Goal: Task Accomplishment & Management: Manage account settings

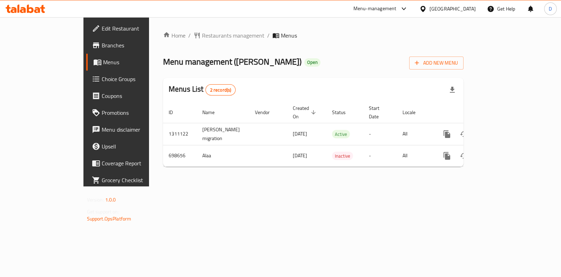
click at [247, 186] on div "Home / Restaurants management / Menus Menu management ( [PERSON_NAME] ) Open Ad…" at bounding box center [313, 101] width 329 height 169
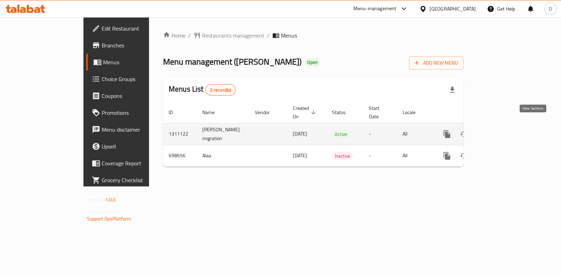
click at [506, 128] on link "enhanced table" at bounding box center [497, 134] width 17 height 17
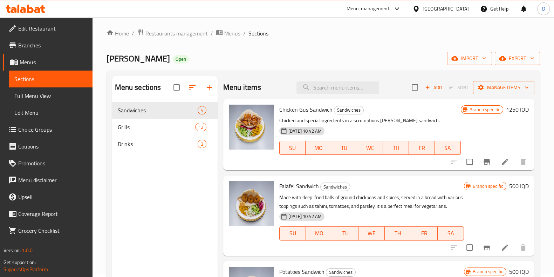
scroll to position [9, 0]
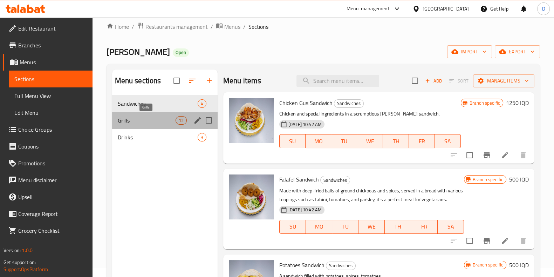
click at [156, 123] on span "Grills" at bounding box center [147, 120] width 58 height 8
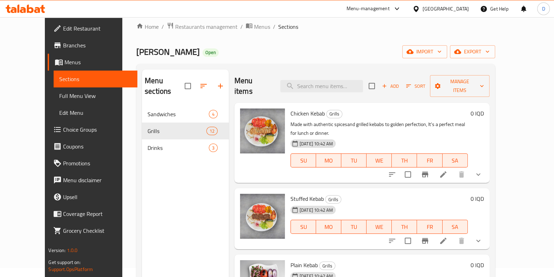
scroll to position [1, 0]
click at [448, 169] on icon at bounding box center [443, 173] width 8 height 8
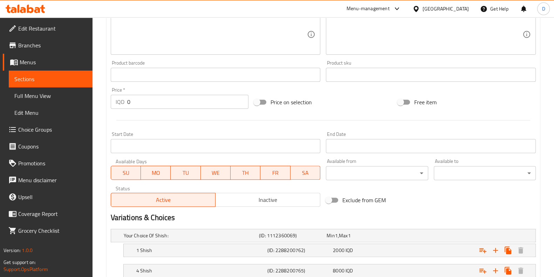
scroll to position [324, 0]
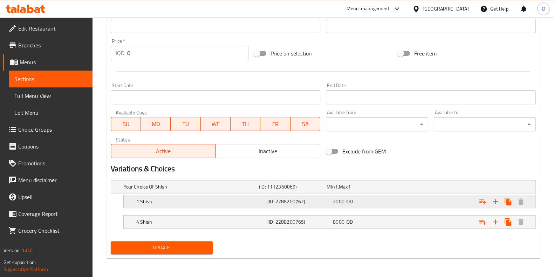
click at [303, 204] on h5 "(ID: 2288200762)" at bounding box center [299, 201] width 63 height 7
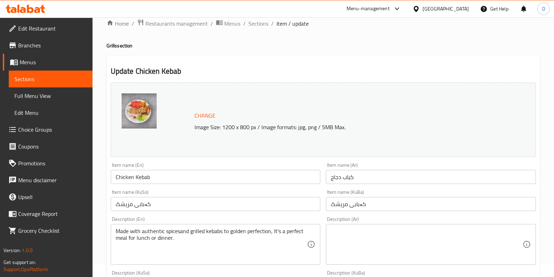
scroll to position [0, 0]
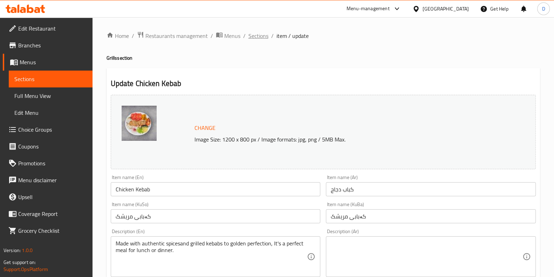
click at [262, 39] on span "Sections" at bounding box center [259, 36] width 20 height 8
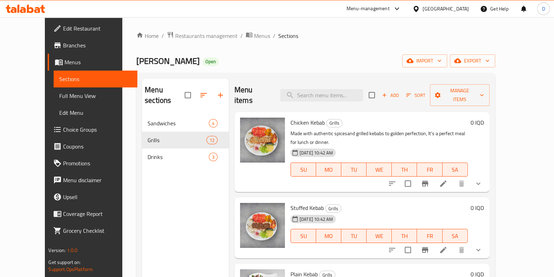
scroll to position [51, 0]
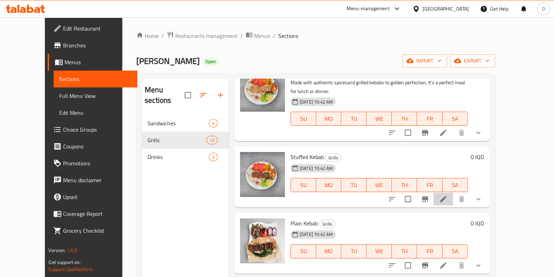
click at [453, 192] on li at bounding box center [444, 198] width 20 height 13
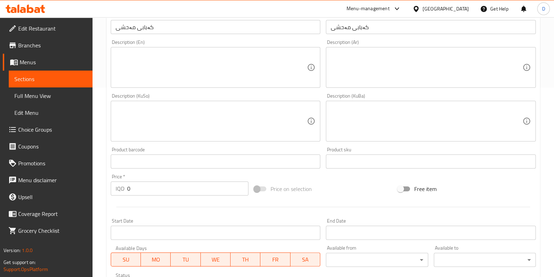
scroll to position [324, 0]
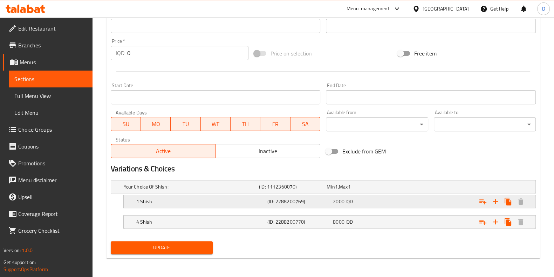
click at [288, 200] on h5 "(ID: 2288200769)" at bounding box center [299, 201] width 63 height 7
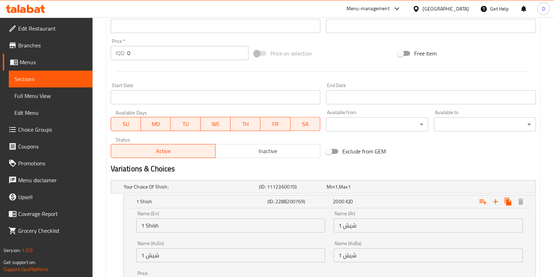
scroll to position [414, 0]
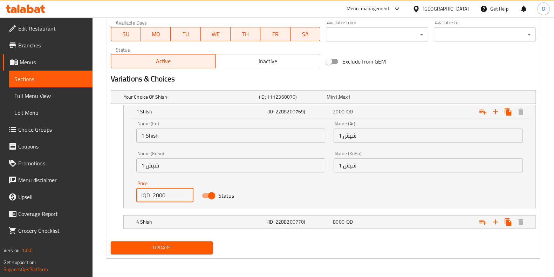
click at [157, 197] on input "2000" at bounding box center [173, 195] width 41 height 14
type input "2500"
click at [360, 222] on div "8000 IQD" at bounding box center [364, 221] width 63 height 7
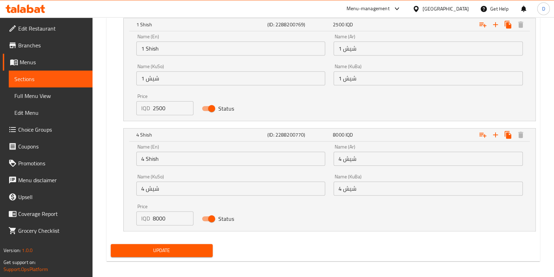
scroll to position [504, 0]
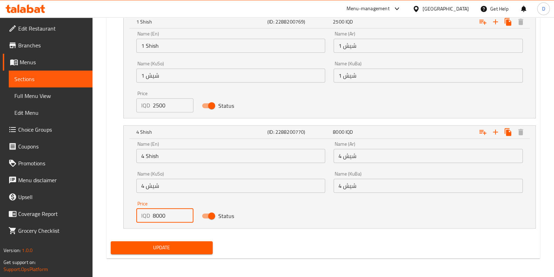
drag, startPoint x: 156, startPoint y: 212, endPoint x: 150, endPoint y: 216, distance: 7.9
click at [150, 216] on div "IQD 8000 Price" at bounding box center [165, 215] width 58 height 14
type input "10000"
click at [185, 253] on div "Update" at bounding box center [162, 247] width 108 height 19
click at [186, 250] on span "Update" at bounding box center [161, 247] width 91 height 9
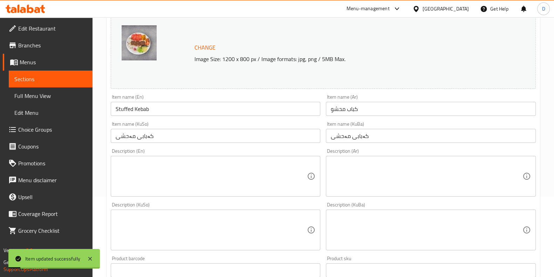
scroll to position [0, 0]
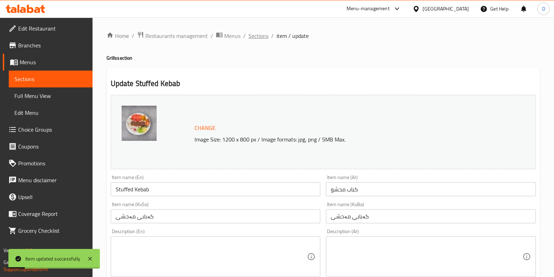
click at [258, 38] on span "Sections" at bounding box center [259, 36] width 20 height 8
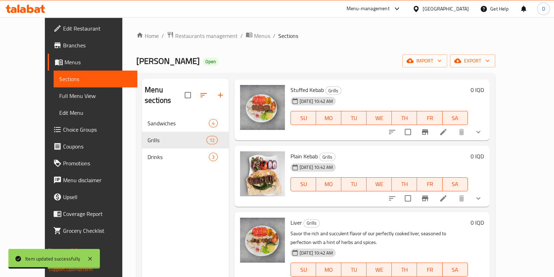
click at [486, 188] on div "Menu items Add Sort Manage items Chicken Kebab Grills Made with authentic spice…" at bounding box center [359, 217] width 261 height 277
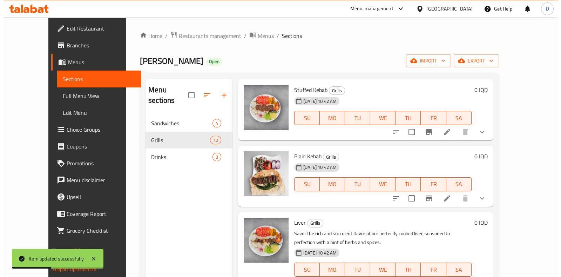
scroll to position [117, 0]
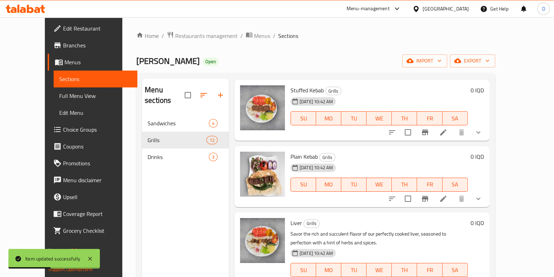
click at [448, 194] on icon at bounding box center [443, 198] width 8 height 8
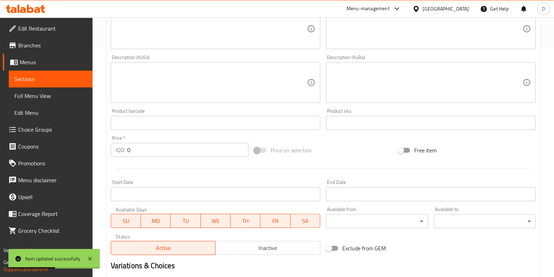
scroll to position [324, 0]
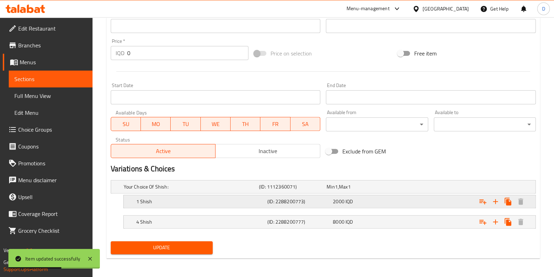
click at [346, 201] on span "IQD" at bounding box center [349, 201] width 7 height 9
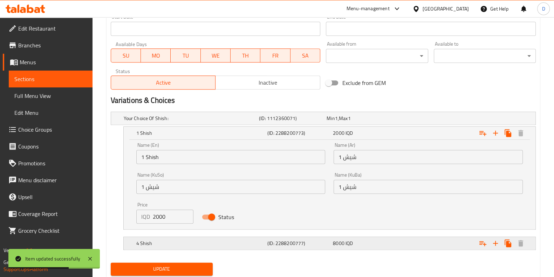
scroll to position [395, 0]
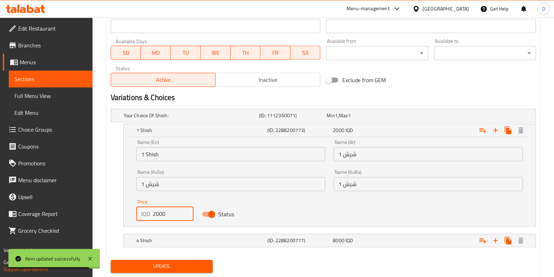
click at [157, 215] on input "2000" at bounding box center [173, 214] width 41 height 14
type input "2500"
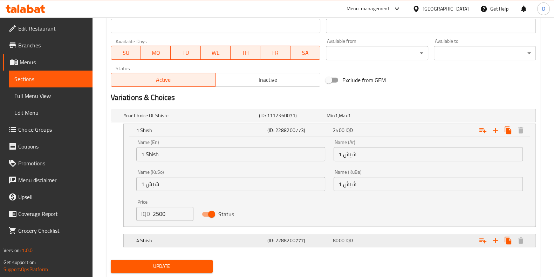
click at [240, 235] on div "4 Shish" at bounding box center [200, 240] width 131 height 10
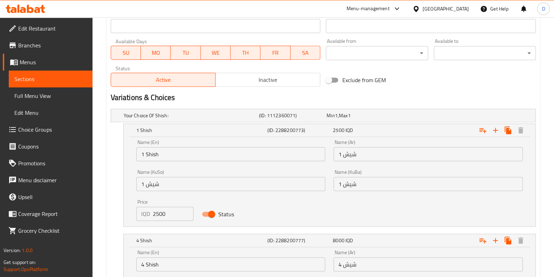
scroll to position [504, 0]
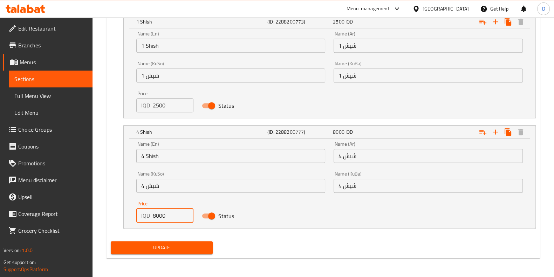
drag, startPoint x: 156, startPoint y: 216, endPoint x: 145, endPoint y: 217, distance: 10.9
click at [145, 217] on div "IQD 8000 Price" at bounding box center [165, 215] width 58 height 14
type input "10000"
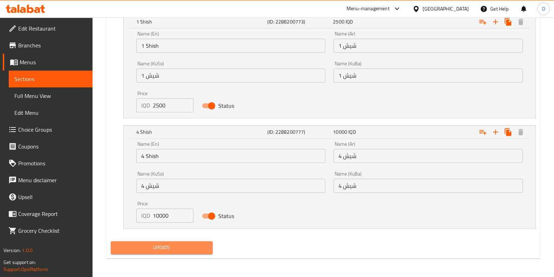
click at [165, 241] on button "Update" at bounding box center [162, 247] width 102 height 13
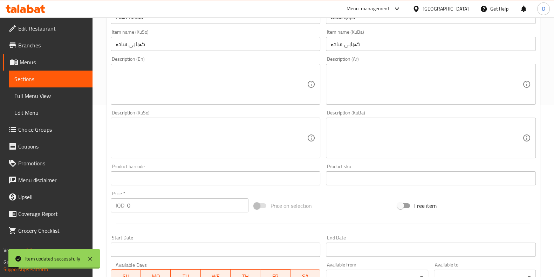
scroll to position [0, 0]
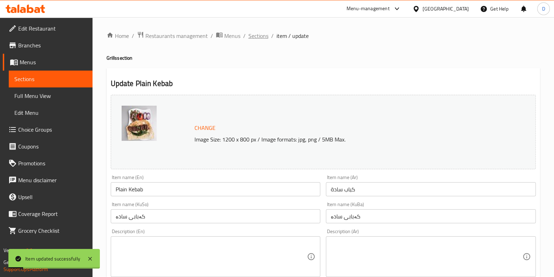
click at [255, 32] on span "Sections" at bounding box center [259, 36] width 20 height 8
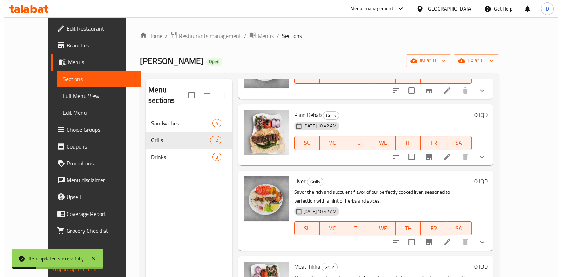
scroll to position [166, 0]
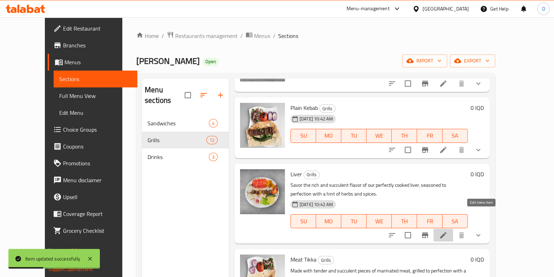
click at [448, 231] on icon at bounding box center [443, 235] width 8 height 8
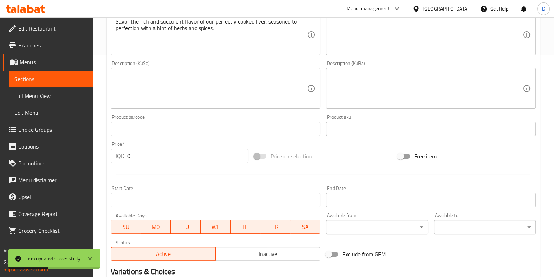
scroll to position [324, 0]
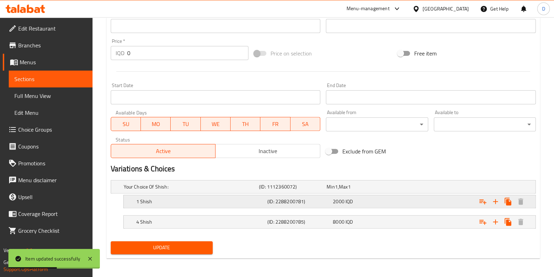
click at [324, 206] on div "1 Shish (ID: 2288200781) 2000 IQD" at bounding box center [332, 201] width 394 height 15
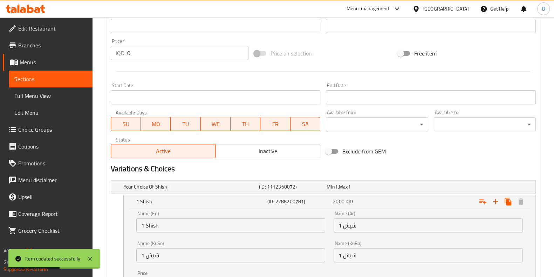
scroll to position [414, 0]
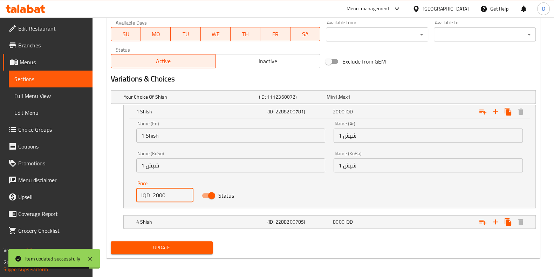
click at [156, 195] on input "2000" at bounding box center [173, 195] width 41 height 14
type input "2500"
click at [268, 224] on h5 "(ID: 2288200785)" at bounding box center [299, 221] width 63 height 7
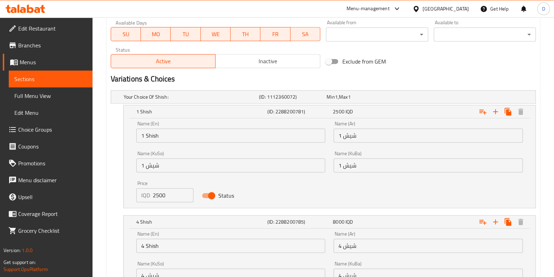
scroll to position [504, 0]
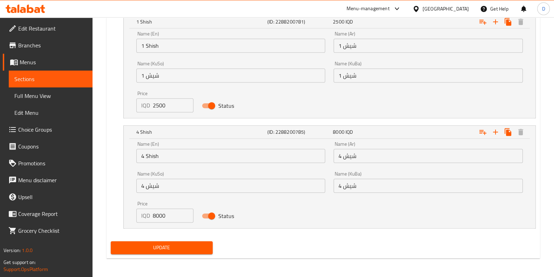
drag, startPoint x: 154, startPoint y: 216, endPoint x: 151, endPoint y: 217, distance: 3.5
click at [151, 217] on div "IQD 8000 Price" at bounding box center [165, 215] width 58 height 14
type input "10000"
click at [170, 248] on span "Update" at bounding box center [161, 247] width 91 height 9
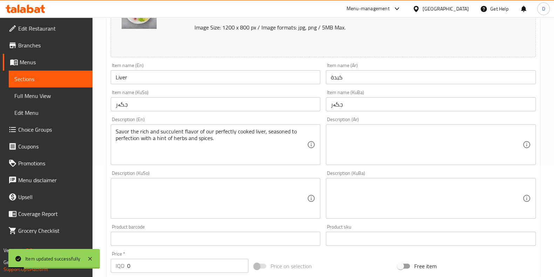
scroll to position [0, 0]
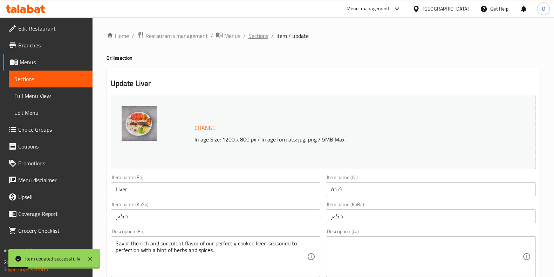
click at [256, 32] on span "Sections" at bounding box center [259, 36] width 20 height 8
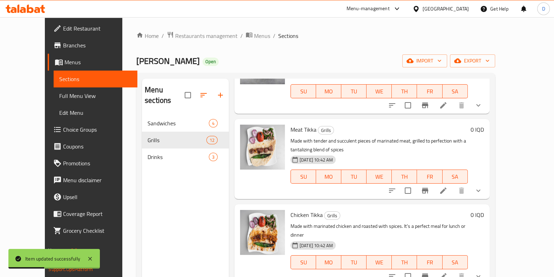
scroll to position [316, 0]
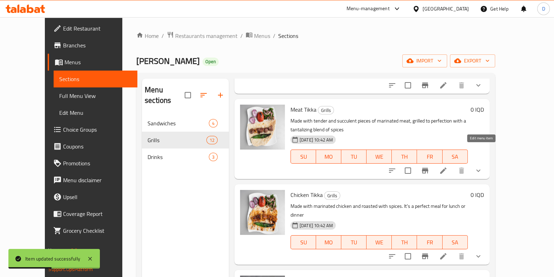
click at [448, 166] on icon at bounding box center [443, 170] width 8 height 8
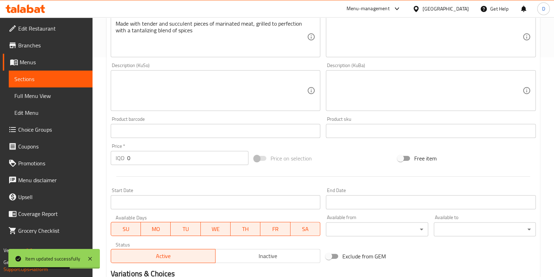
scroll to position [324, 0]
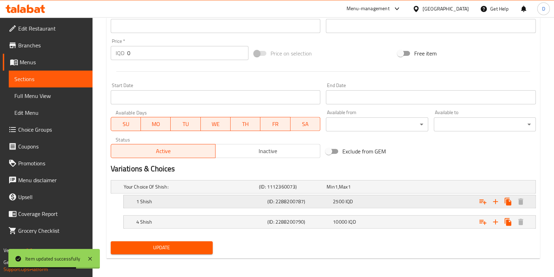
click at [303, 199] on h5 "(ID: 2288200787)" at bounding box center [299, 201] width 63 height 7
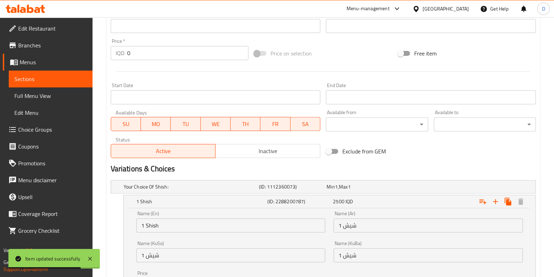
scroll to position [414, 0]
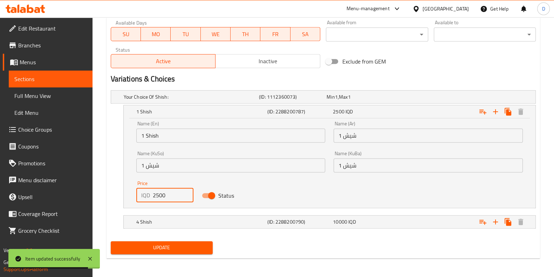
drag, startPoint x: 161, startPoint y: 196, endPoint x: 151, endPoint y: 188, distance: 13.2
click at [143, 196] on div "IQD 2500 Price" at bounding box center [165, 195] width 58 height 14
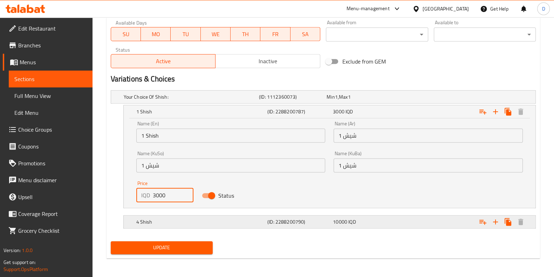
type input "3000"
click at [316, 221] on h5 "(ID: 2288200790)" at bounding box center [299, 221] width 63 height 7
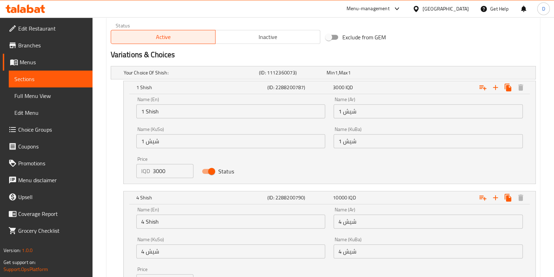
scroll to position [504, 0]
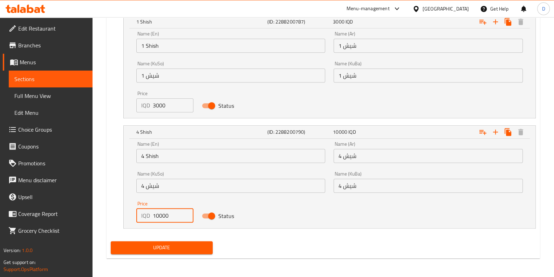
click at [158, 213] on input "10000" at bounding box center [173, 215] width 41 height 14
type input "12000"
click at [174, 244] on span "Update" at bounding box center [161, 247] width 91 height 9
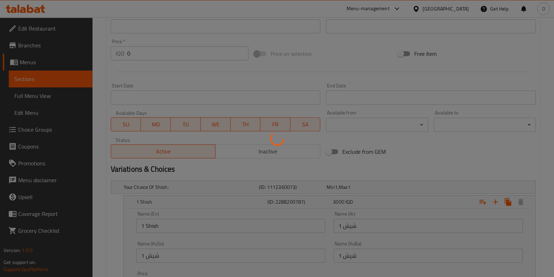
scroll to position [0, 0]
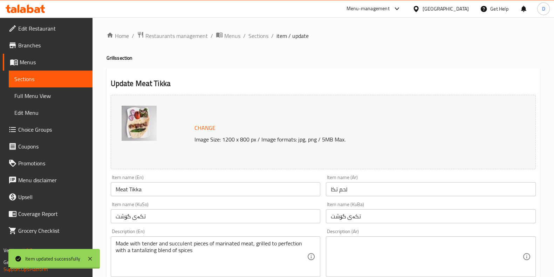
click at [258, 39] on span "Sections" at bounding box center [259, 36] width 20 height 8
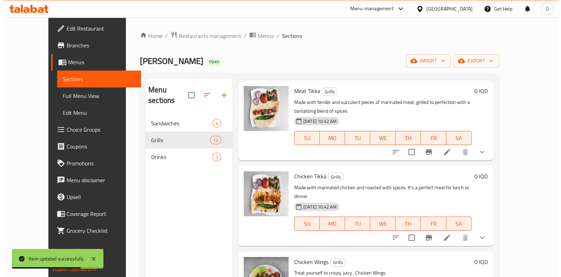
scroll to position [341, 0]
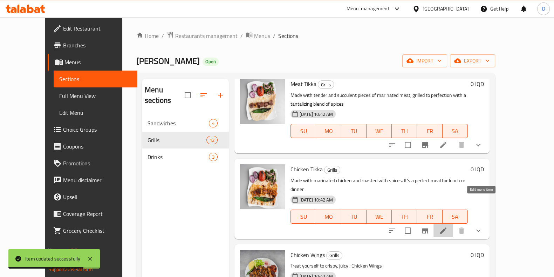
click at [448, 226] on icon at bounding box center [443, 230] width 8 height 8
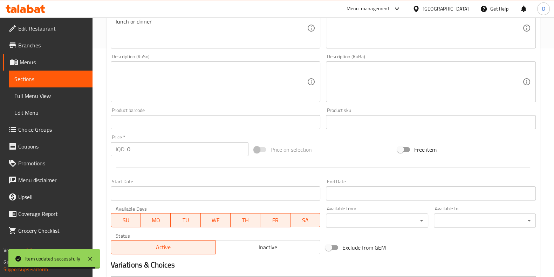
scroll to position [324, 0]
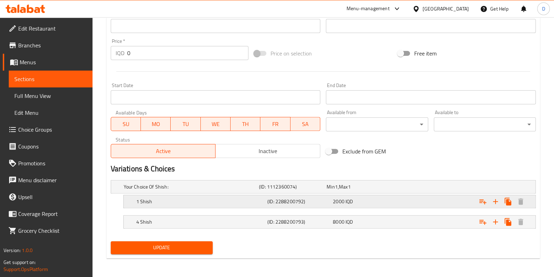
click at [318, 194] on div "1 Shish (ID: 2288200792) 2000 IQD" at bounding box center [332, 201] width 394 height 15
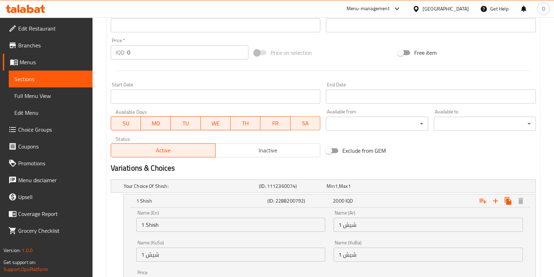
scroll to position [414, 0]
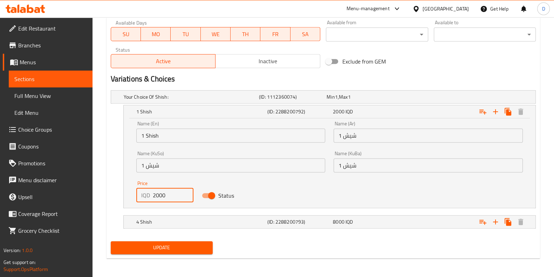
click at [158, 194] on input "2000" at bounding box center [173, 195] width 41 height 14
type input "2500"
click at [283, 218] on h5 "(ID: 2288200793)" at bounding box center [299, 221] width 63 height 7
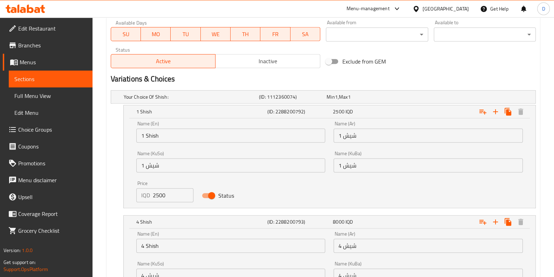
scroll to position [504, 0]
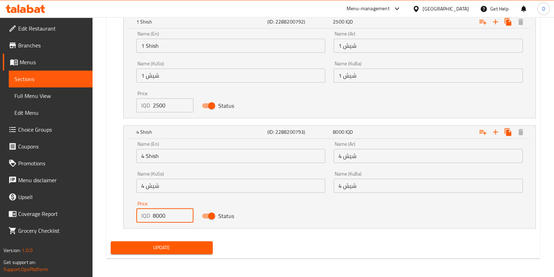
drag, startPoint x: 156, startPoint y: 217, endPoint x: 149, endPoint y: 216, distance: 6.7
click at [149, 216] on div "IQD 8000 Price" at bounding box center [165, 215] width 58 height 14
type input "10000"
click at [166, 246] on span "Update" at bounding box center [161, 247] width 91 height 9
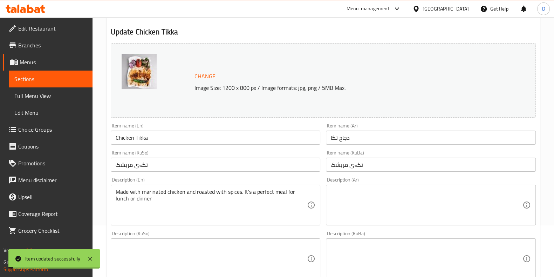
scroll to position [0, 0]
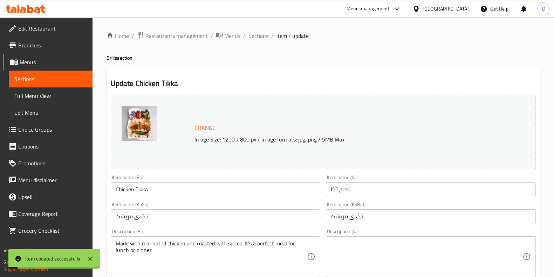
click at [258, 34] on span "Sections" at bounding box center [259, 36] width 20 height 8
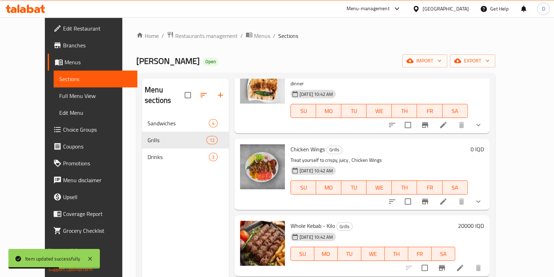
scroll to position [453, 0]
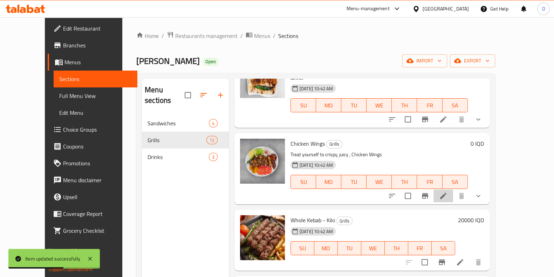
click at [448, 191] on icon at bounding box center [443, 195] width 8 height 8
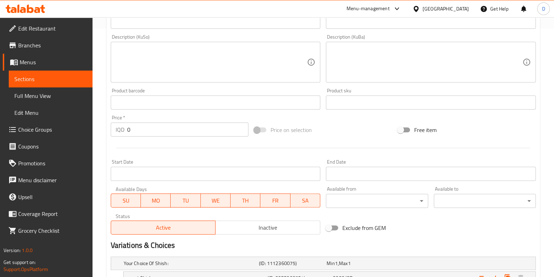
scroll to position [324, 0]
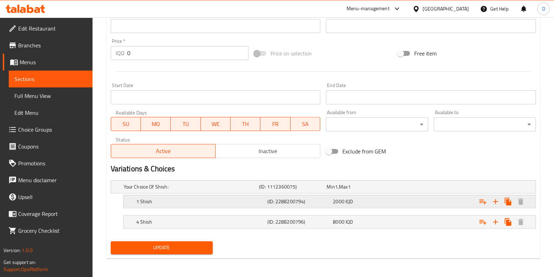
click at [279, 202] on h5 "(ID: 2288200794)" at bounding box center [299, 201] width 63 height 7
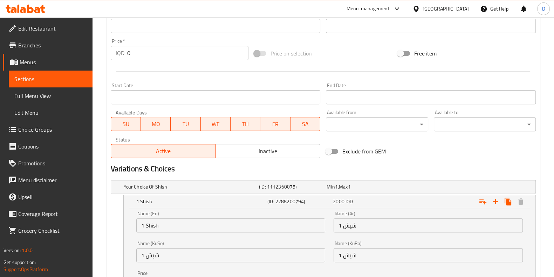
scroll to position [414, 0]
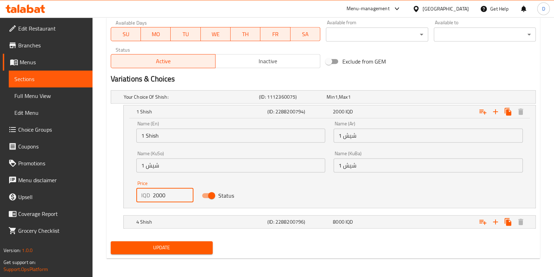
click at [154, 192] on input "2000" at bounding box center [173, 195] width 41 height 14
type input "3000"
click at [227, 211] on nav at bounding box center [323, 212] width 425 height 6
click at [228, 216] on div "4 Shish (ID: 2288200796) 8000 IQD" at bounding box center [332, 221] width 394 height 15
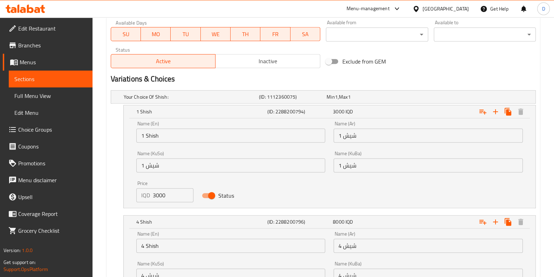
scroll to position [504, 0]
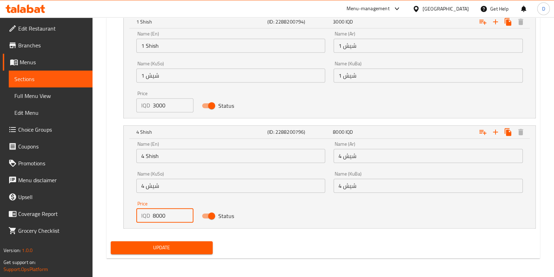
drag, startPoint x: 156, startPoint y: 215, endPoint x: 146, endPoint y: 216, distance: 10.6
click at [146, 216] on div "IQD 8000 Price" at bounding box center [165, 215] width 58 height 14
type input "12000"
click at [184, 254] on div "Update" at bounding box center [162, 247] width 108 height 19
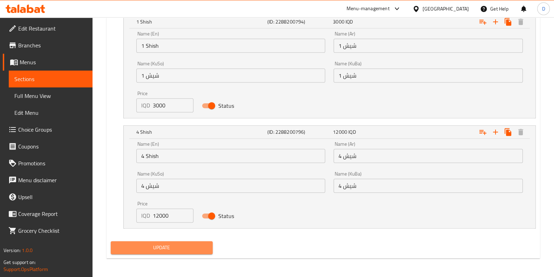
click at [190, 247] on span "Update" at bounding box center [161, 247] width 91 height 9
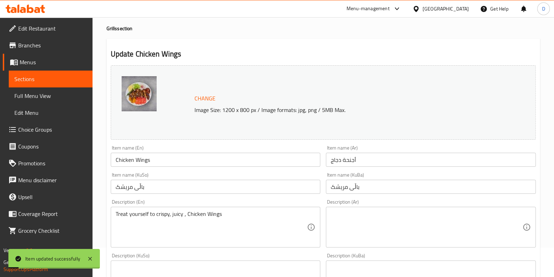
scroll to position [0, 0]
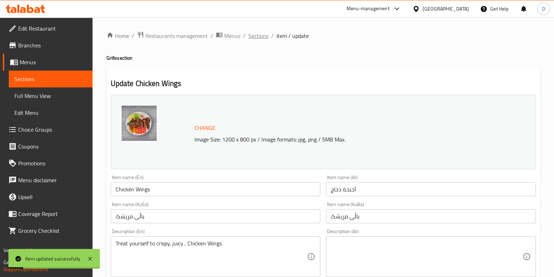
click at [255, 36] on span "Sections" at bounding box center [259, 36] width 20 height 8
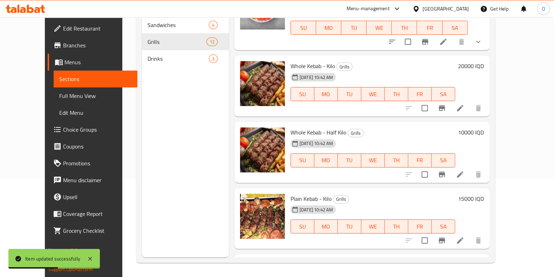
scroll to position [509, 0]
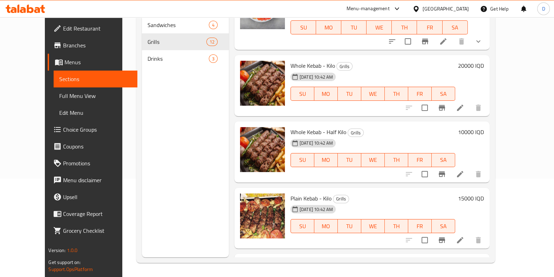
click at [484, 61] on div "20000 IQD" at bounding box center [469, 86] width 29 height 50
click at [484, 61] on h6 "20000 IQD" at bounding box center [471, 66] width 26 height 10
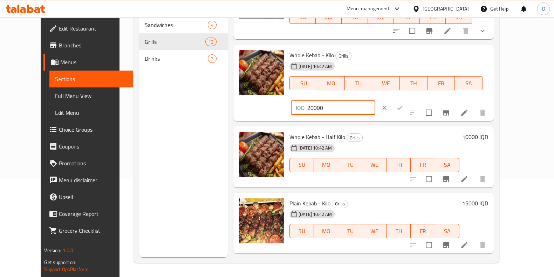
click at [376, 101] on input "20000" at bounding box center [341, 108] width 68 height 14
type input "22000"
click at [408, 100] on button "ok" at bounding box center [399, 107] width 15 height 15
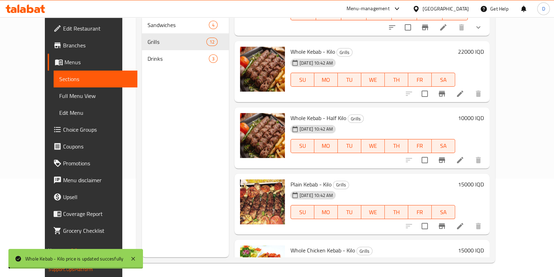
scroll to position [523, 0]
click at [484, 113] on h6 "10000 IQD" at bounding box center [471, 118] width 26 height 10
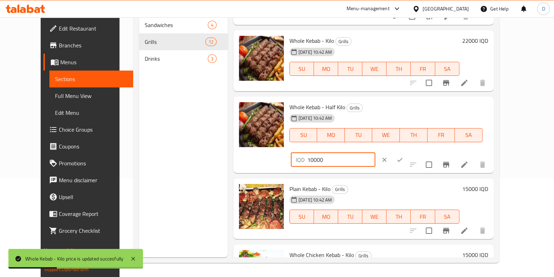
click at [376, 153] on input "10000" at bounding box center [341, 160] width 68 height 14
type input "11000"
click at [404, 156] on icon "ok" at bounding box center [400, 159] width 7 height 7
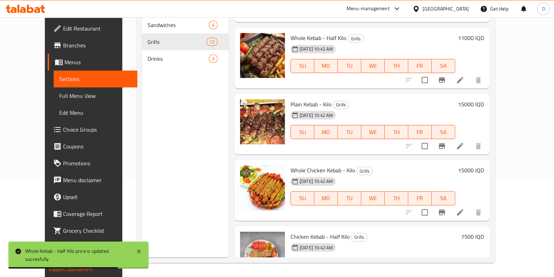
scroll to position [603, 0]
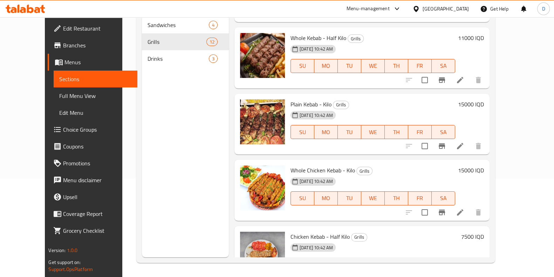
click at [484, 99] on h6 "15000 IQD" at bounding box center [471, 104] width 26 height 10
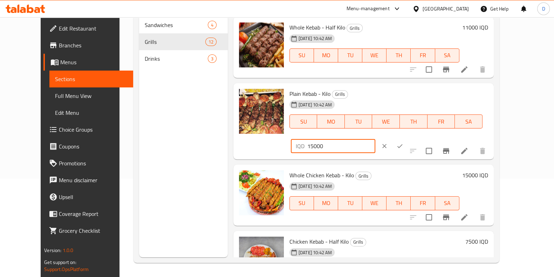
drag, startPoint x: 432, startPoint y: 79, endPoint x: 423, endPoint y: 81, distance: 9.3
click at [376, 139] on div "IQD 15000 ​" at bounding box center [333, 146] width 84 height 14
type input "20000"
click at [404, 142] on icon "ok" at bounding box center [400, 145] width 7 height 7
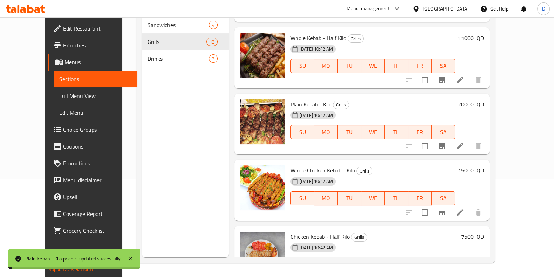
scroll to position [604, 0]
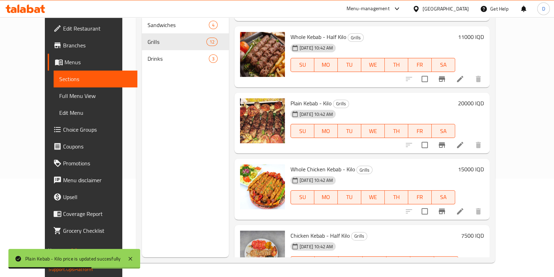
click at [484, 164] on h6 "15000 IQD" at bounding box center [471, 169] width 26 height 10
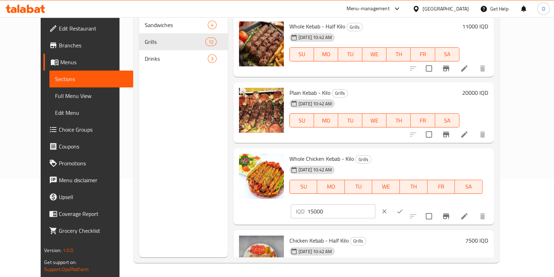
scroll to position [98, 0]
click at [408, 204] on button "ok" at bounding box center [399, 211] width 15 height 15
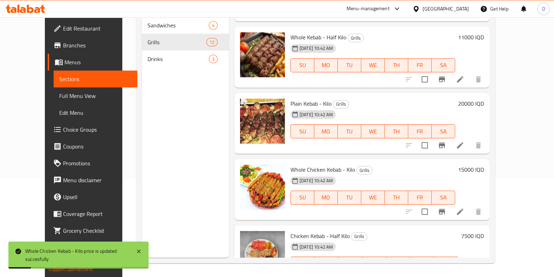
click at [484, 231] on h6 "7500 IQD" at bounding box center [472, 236] width 23 height 10
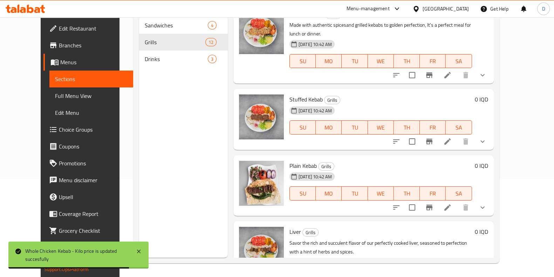
scroll to position [0, 0]
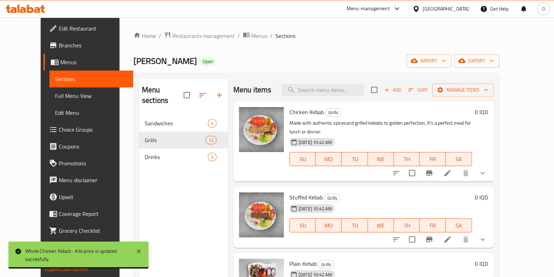
click at [195, 42] on div "Home / Restaurants management / Menus / Sections Kababxanay Kamal Open import e…" at bounding box center [317, 196] width 366 height 330
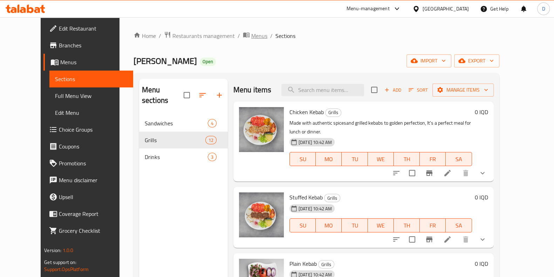
click at [251, 35] on span "Menus" at bounding box center [259, 36] width 16 height 8
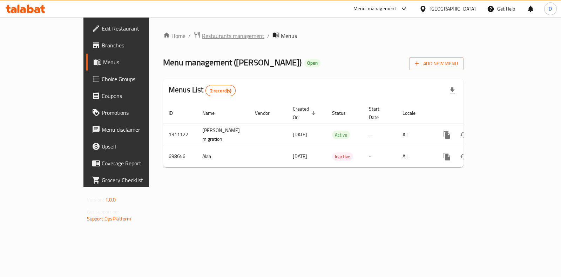
click at [202, 38] on span "Restaurants management" at bounding box center [233, 36] width 62 height 8
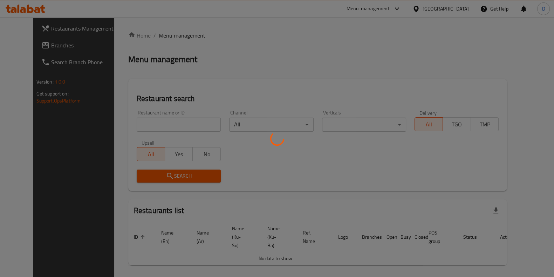
click at [154, 120] on div at bounding box center [277, 138] width 554 height 277
click at [154, 124] on div at bounding box center [277, 138] width 554 height 277
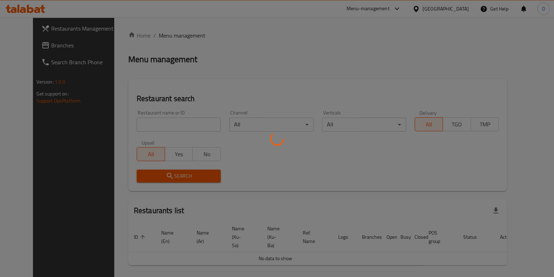
click at [154, 124] on div at bounding box center [277, 138] width 554 height 277
click at [246, 165] on div at bounding box center [277, 138] width 554 height 277
click at [197, 137] on div at bounding box center [277, 138] width 554 height 277
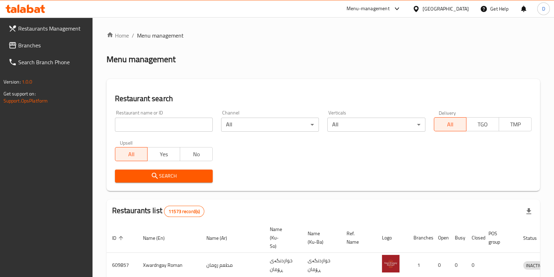
click at [195, 130] on input "search" at bounding box center [164, 124] width 98 height 14
type input "[PERSON_NAME]"
click button "Search" at bounding box center [164, 175] width 98 height 13
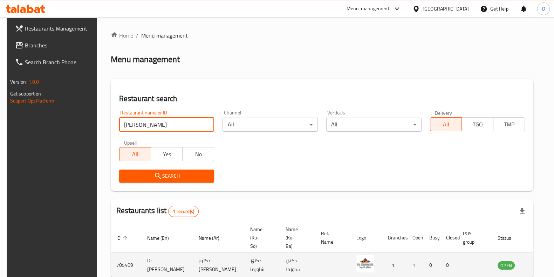
scroll to position [4, 0]
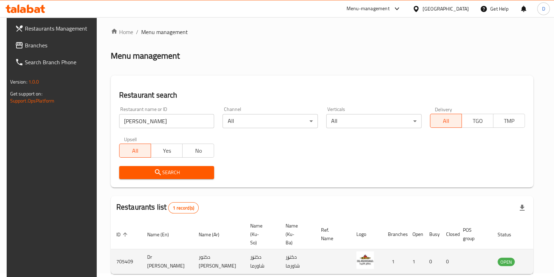
click at [529, 255] on td "enhanced table" at bounding box center [541, 261] width 24 height 25
click at [535, 259] on icon "enhanced table" at bounding box center [539, 262] width 8 height 6
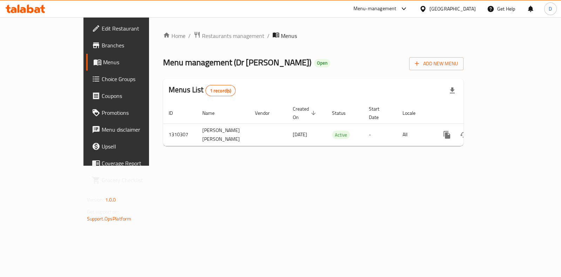
click at [478, 119] on div "Home / Restaurants management / Menus Menu management ( Dr [PERSON_NAME] ) Open…" at bounding box center [313, 91] width 329 height 148
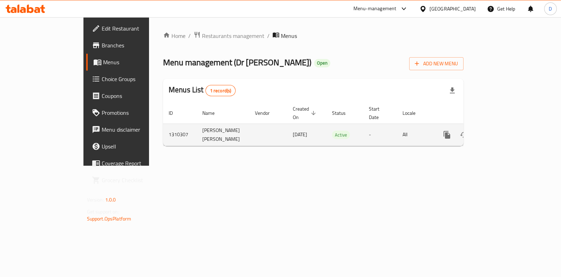
click at [502, 130] on icon "enhanced table" at bounding box center [497, 134] width 8 height 8
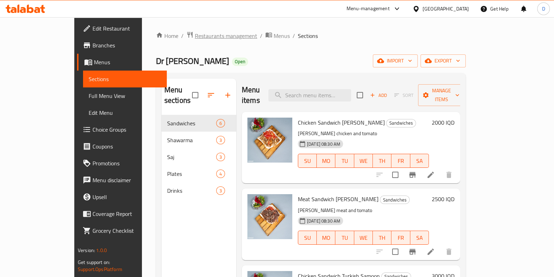
click at [195, 35] on span "Restaurants management" at bounding box center [226, 36] width 62 height 8
